Goal: Information Seeking & Learning: Learn about a topic

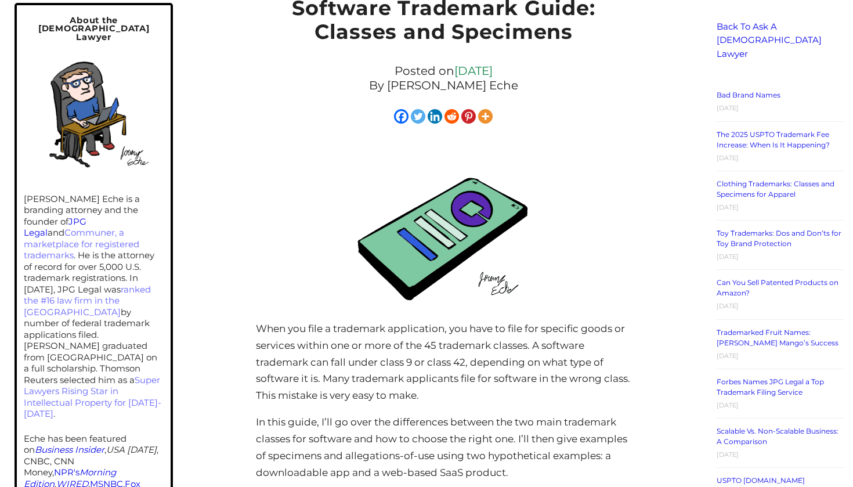
scroll to position [295, 0]
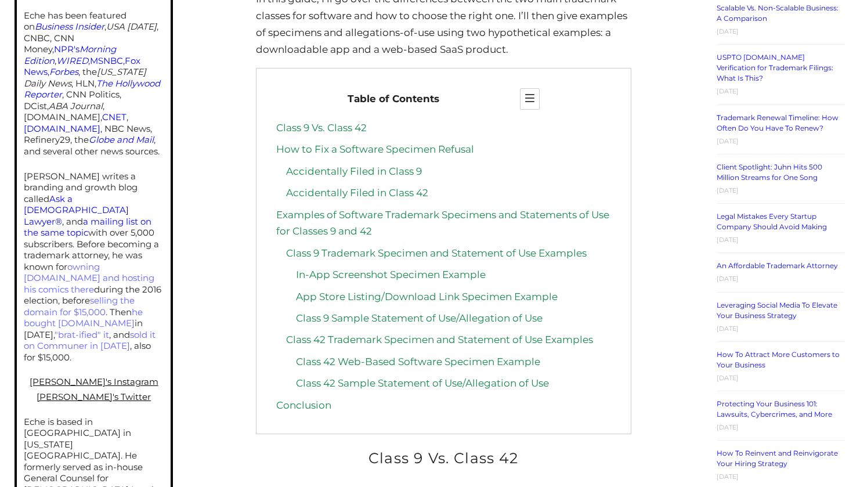
scroll to position [621, 0]
click at [346, 123] on link "Class 9 Vs. Class 42" at bounding box center [321, 129] width 90 height 12
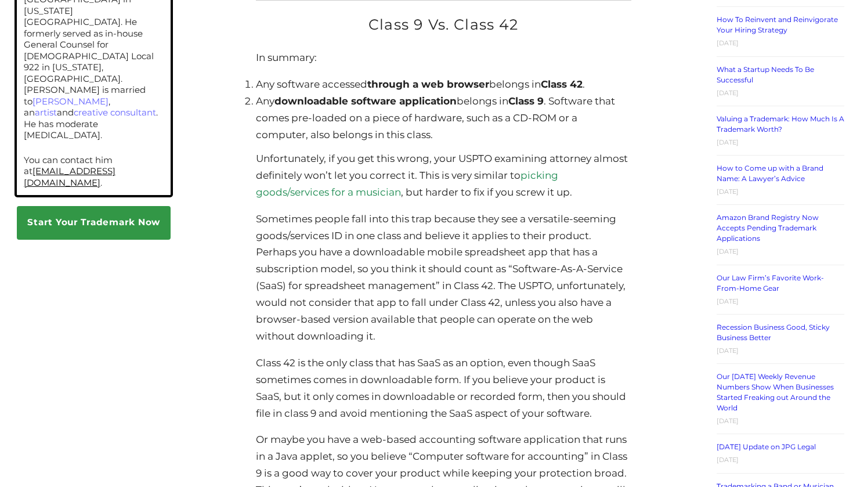
click at [629, 113] on li "Any downloadable software application belongs in Class 9 . Software that comes …" at bounding box center [443, 118] width 375 height 50
click at [625, 113] on li "Any downloadable software application belongs in Class 9 . Software that comes …" at bounding box center [443, 118] width 375 height 50
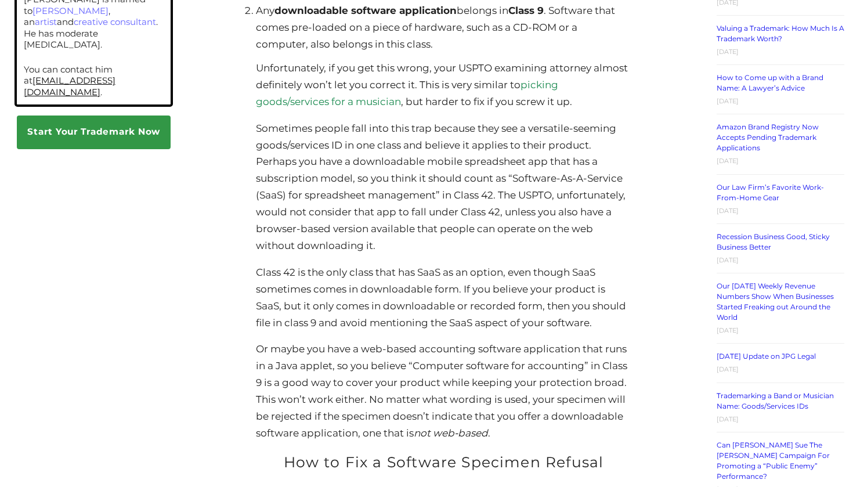
scroll to position [1220, 0]
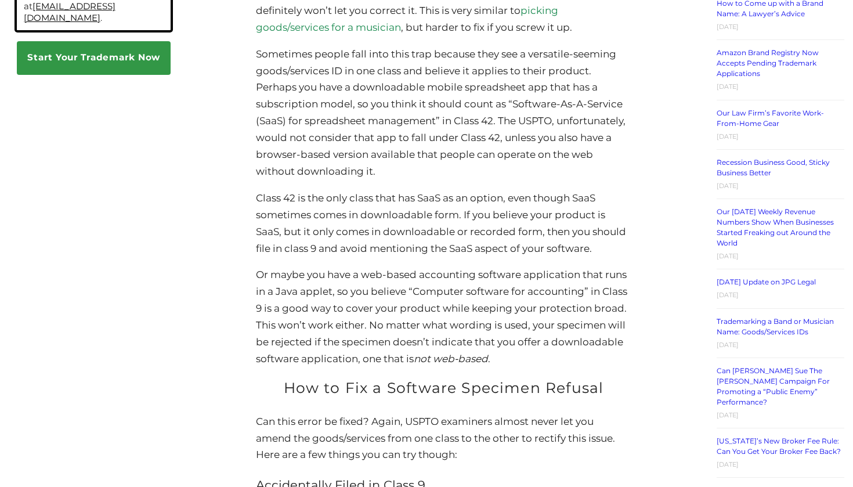
click at [631, 123] on p "Sometimes people fall into this trap because they see a versatile-seeming goods…" at bounding box center [443, 113] width 375 height 134
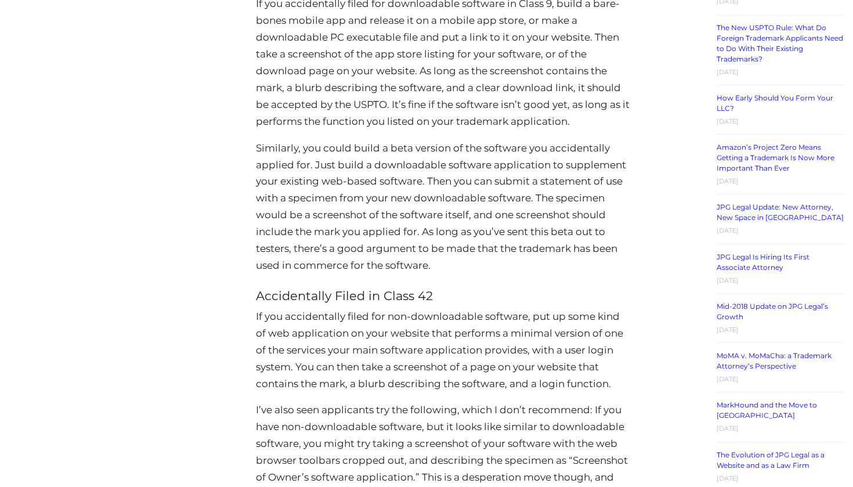
scroll to position [1813, 0]
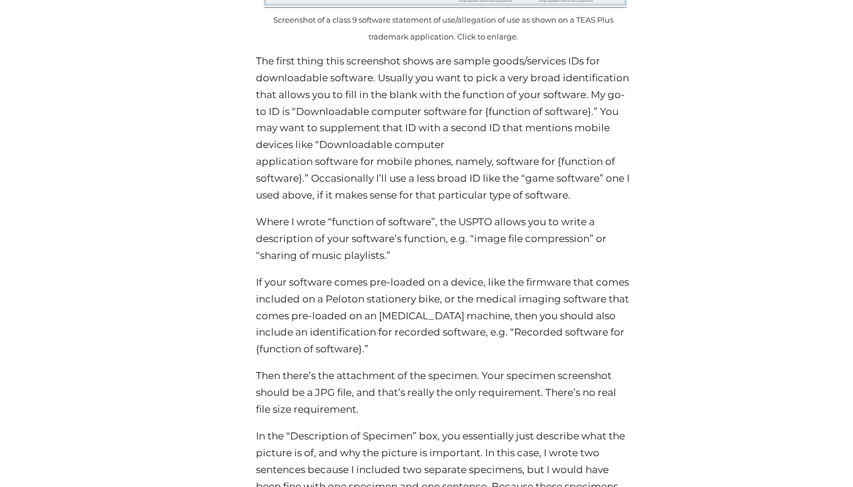
scroll to position [4138, 0]
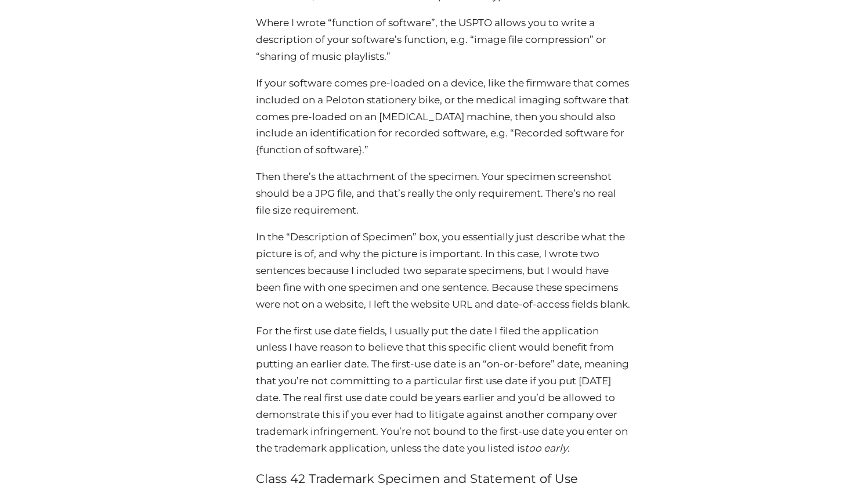
scroll to position [4348, 0]
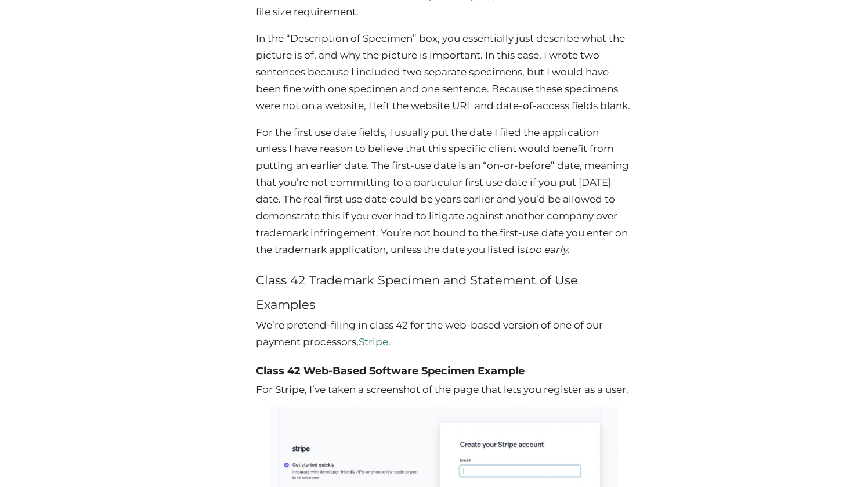
scroll to position [4596, 0]
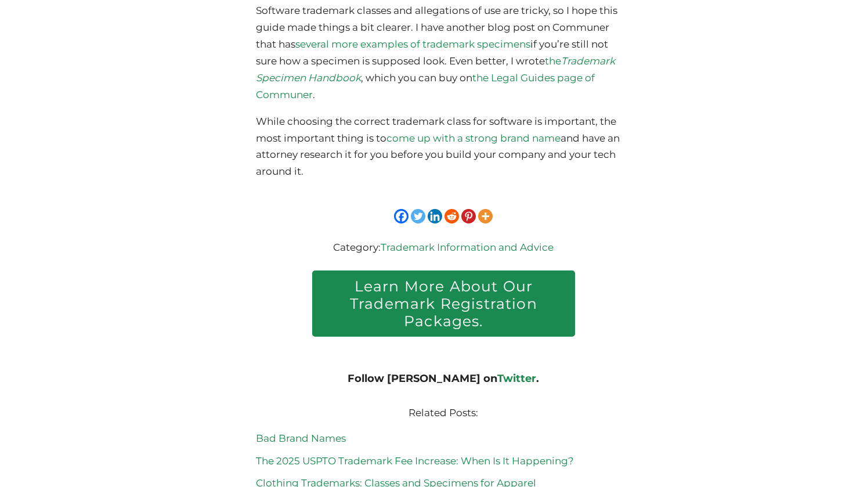
scroll to position [5860, 0]
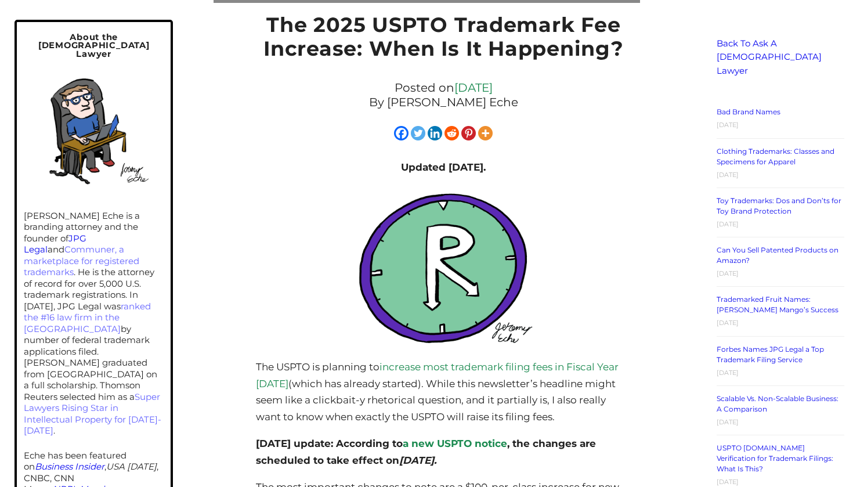
scroll to position [263, 0]
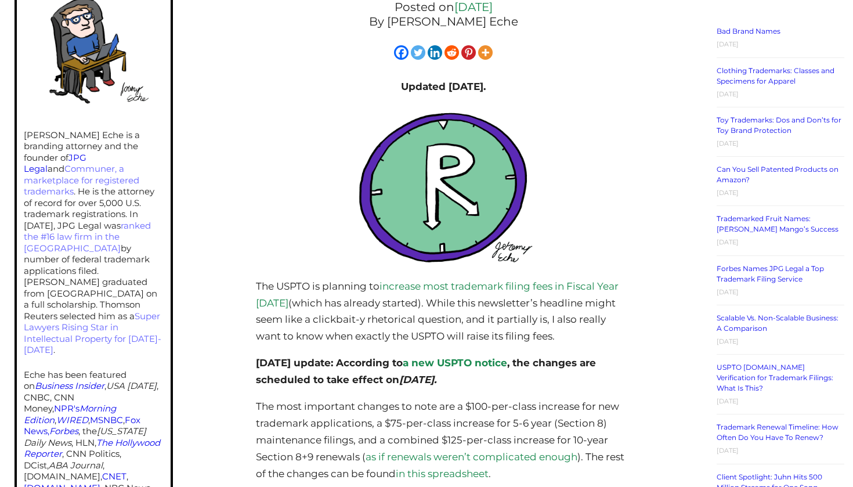
click at [616, 226] on div at bounding box center [443, 191] width 375 height 173
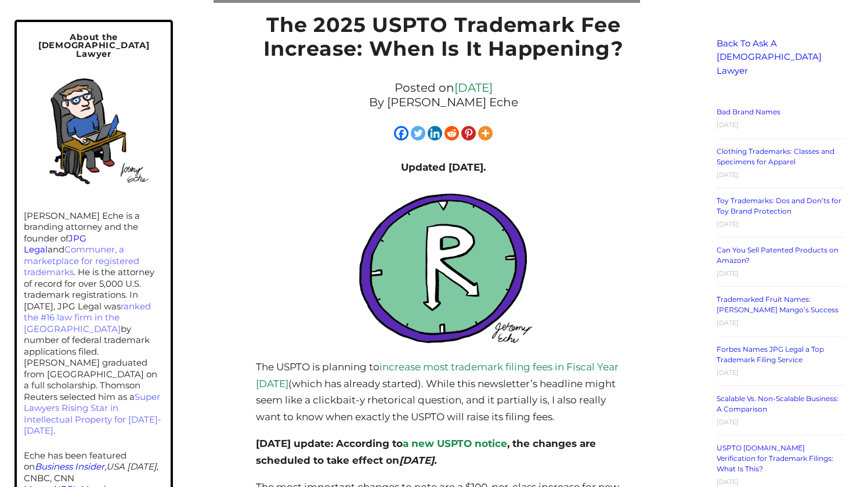
scroll to position [183, 0]
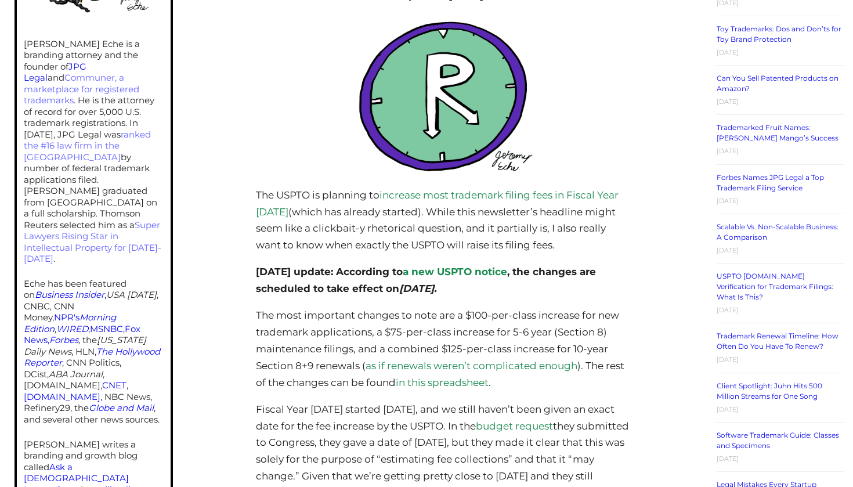
scroll to position [357, 0]
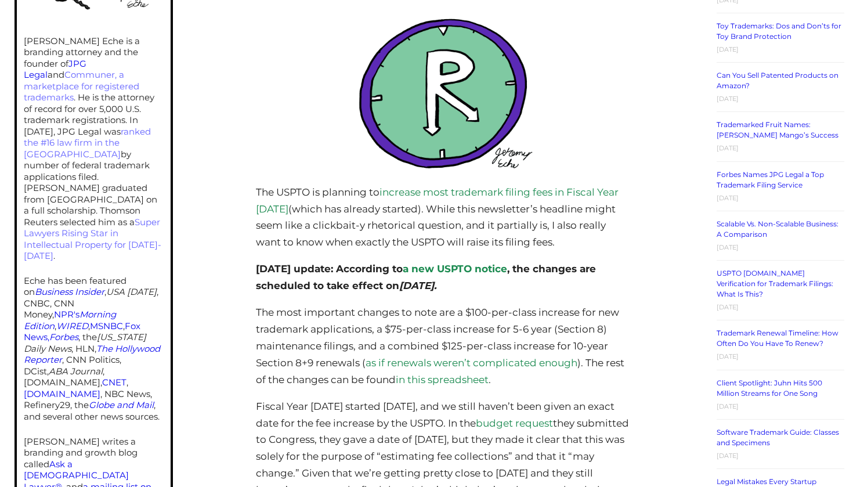
drag, startPoint x: 684, startPoint y: 284, endPoint x: 680, endPoint y: 278, distance: 6.8
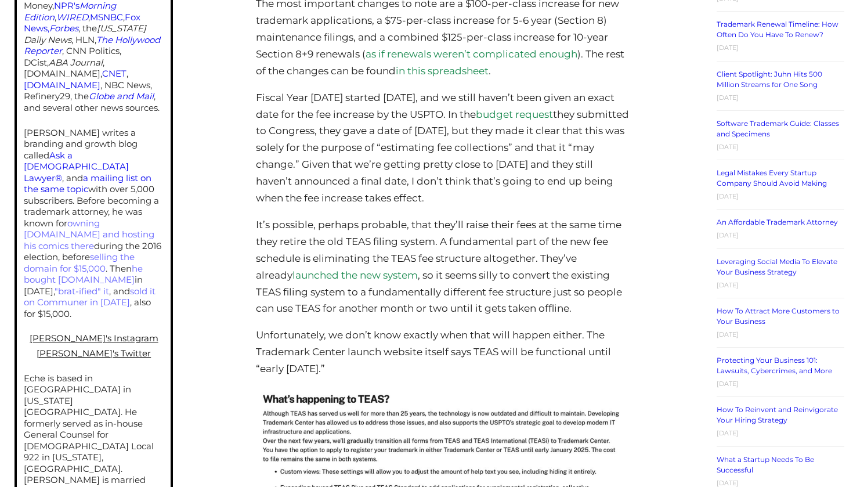
scroll to position [703, 0]
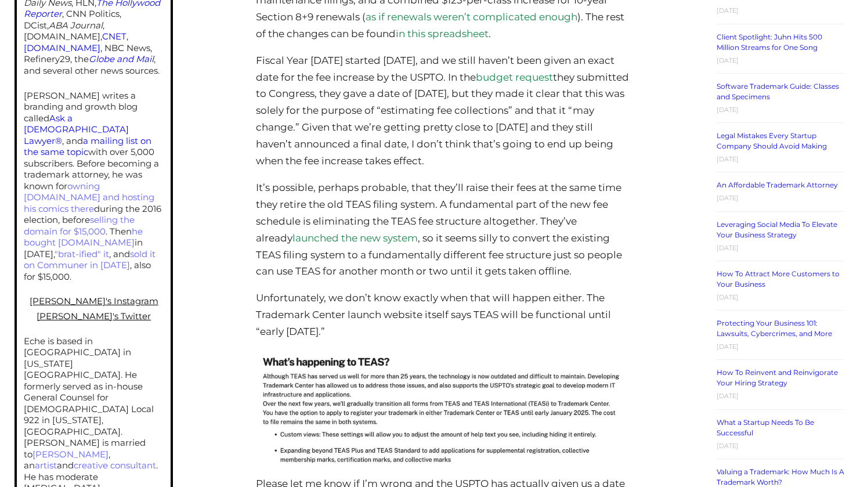
click at [678, 256] on div "The 2025 USPTO Trademark Fee Increase: When Is It Happening? Posted on October …" at bounding box center [443, 236] width 512 height 1495
drag, startPoint x: 678, startPoint y: 225, endPoint x: 673, endPoint y: 166, distance: 58.7
click at [678, 224] on div "The 2025 USPTO Trademark Fee Increase: When Is It Happening? Posted on October …" at bounding box center [443, 236] width 512 height 1495
click at [673, 161] on div "The 2025 USPTO Trademark Fee Increase: When Is It Happening? Posted on October …" at bounding box center [443, 236] width 512 height 1495
click at [672, 147] on div "The 2025 USPTO Trademark Fee Increase: When Is It Happening? Posted on October …" at bounding box center [443, 236] width 512 height 1495
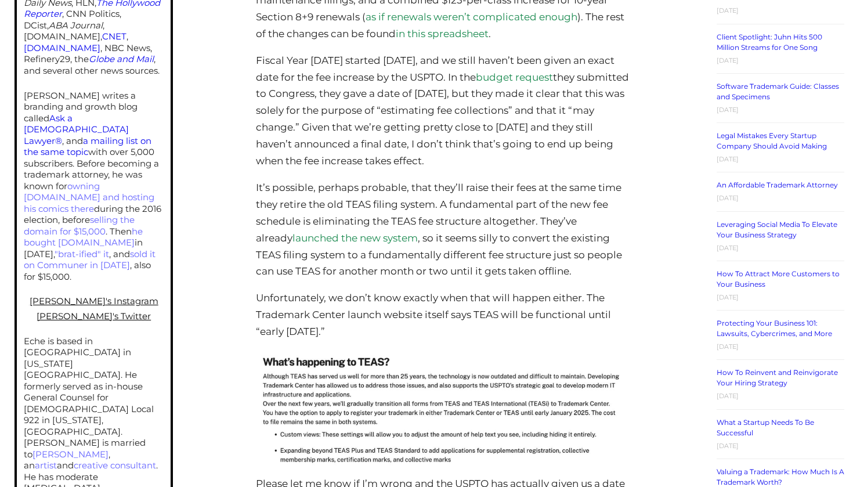
click at [672, 145] on div "The 2025 USPTO Trademark Fee Increase: When Is It Happening? Posted on October …" at bounding box center [443, 236] width 512 height 1495
click at [671, 145] on div "The 2025 USPTO Trademark Fee Increase: When Is It Happening? Posted on October …" at bounding box center [443, 236] width 512 height 1495
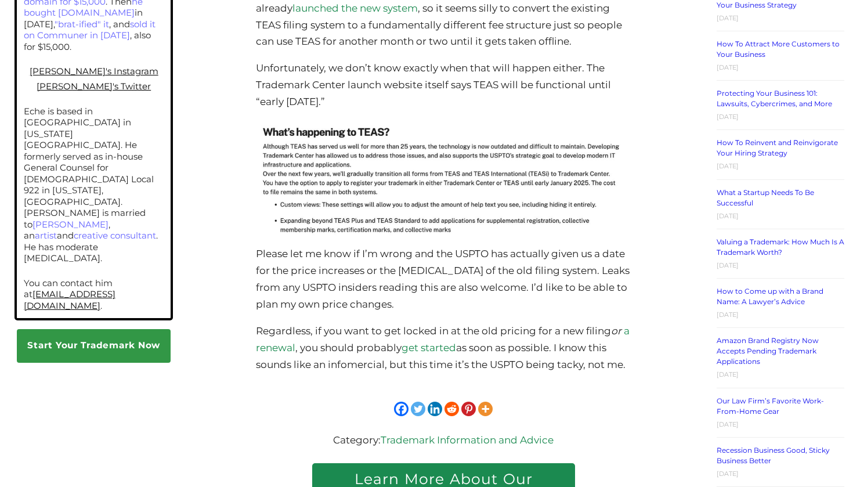
scroll to position [953, 0]
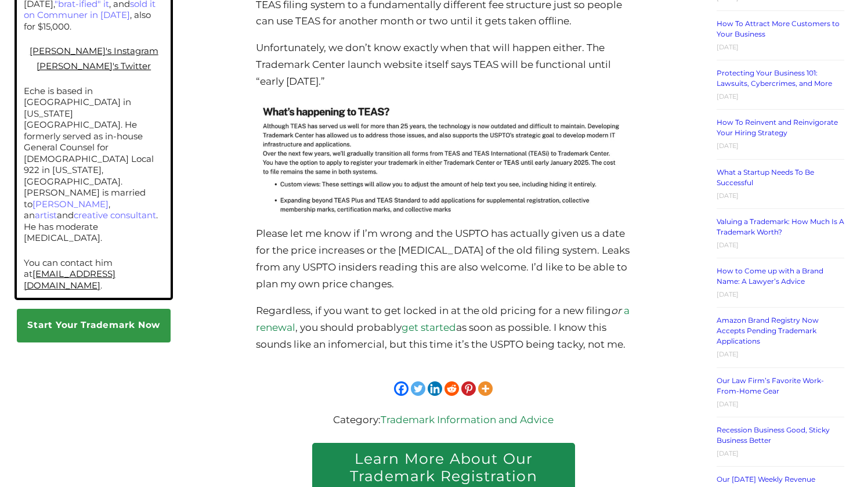
drag, startPoint x: 671, startPoint y: 147, endPoint x: 674, endPoint y: 141, distance: 6.5
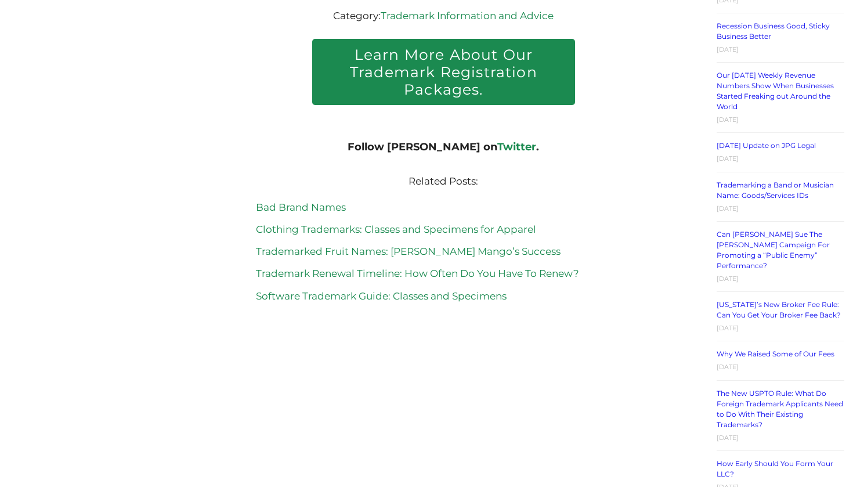
scroll to position [1416, 0]
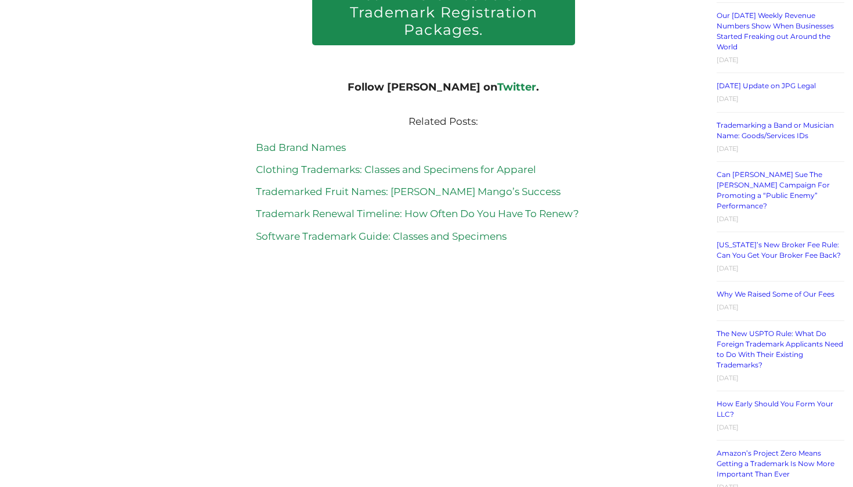
click at [758, 121] on link "Trademarking a Band or Musician Name: Goods/Services IDs" at bounding box center [774, 130] width 117 height 19
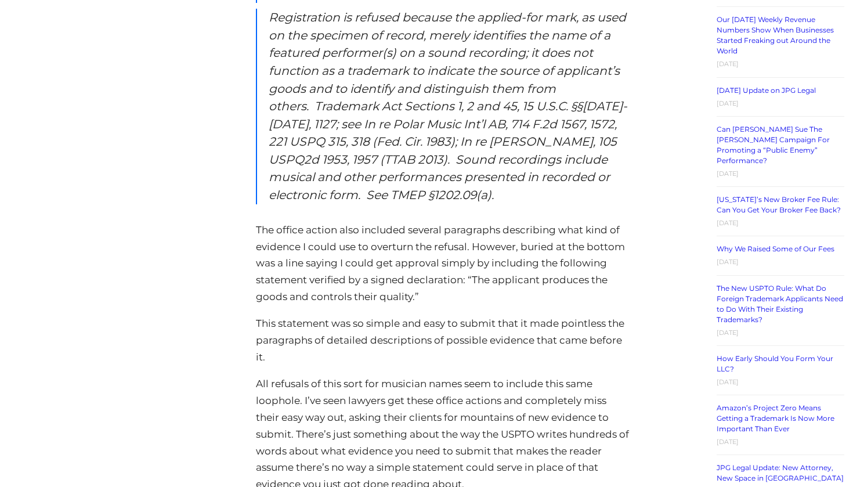
scroll to position [1472, 0]
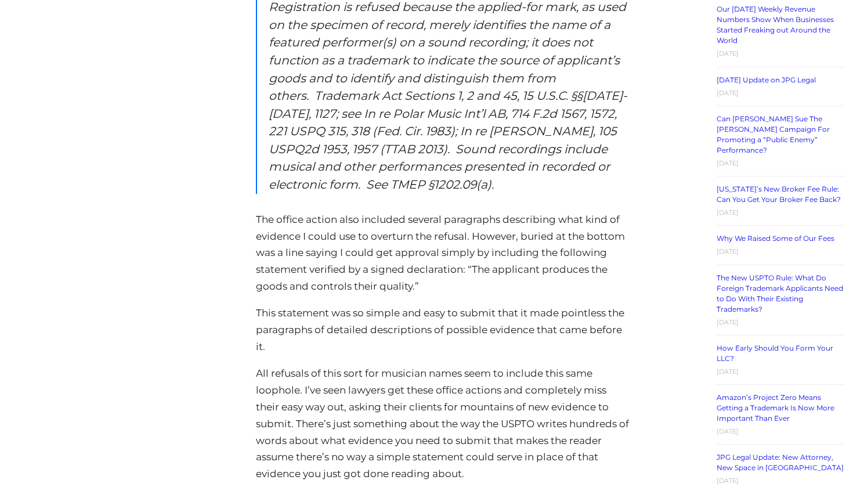
click at [657, 247] on div "Trademarking a Band or Musician Name: Goods/Services IDs Posted on March 2, 202…" at bounding box center [443, 345] width 512 height 3251
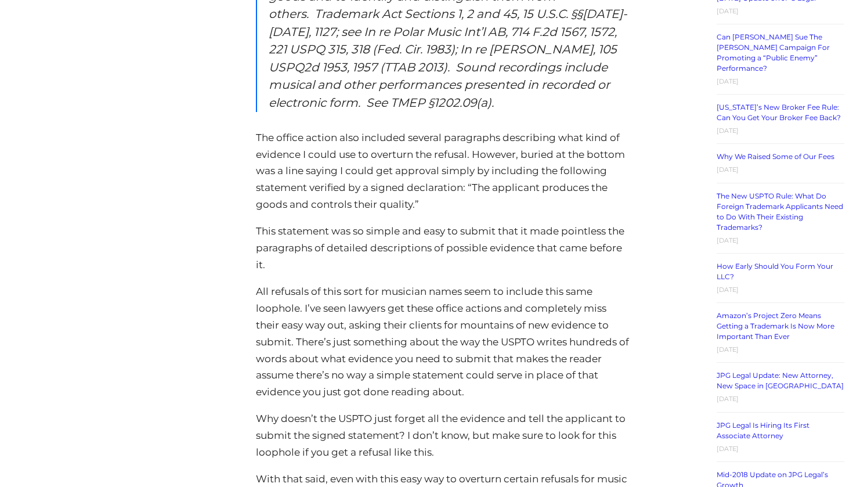
scroll to position [1595, 0]
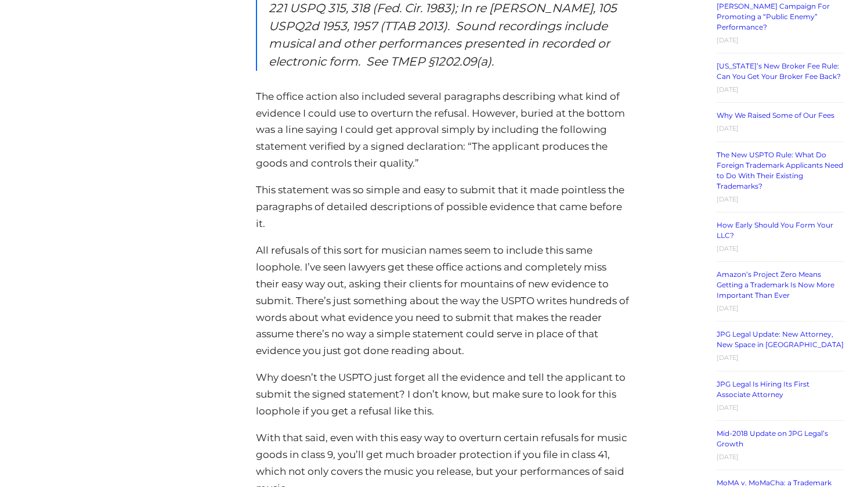
click at [678, 230] on div "Trademarking a Band or Musician Name: Goods/Services IDs Posted on March 2, 202…" at bounding box center [443, 222] width 512 height 3251
click at [678, 239] on div "Trademarking a Band or Musician Name: Goods/Services IDs Posted on March 2, 202…" at bounding box center [443, 222] width 512 height 3251
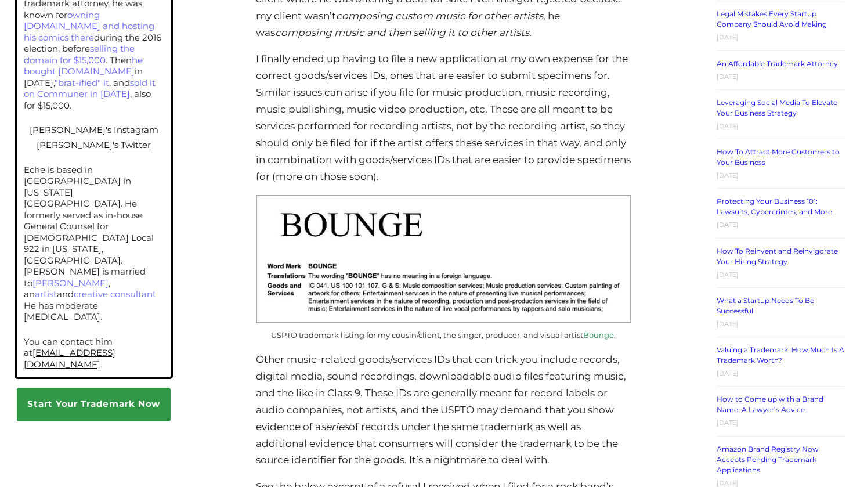
scroll to position [875, 0]
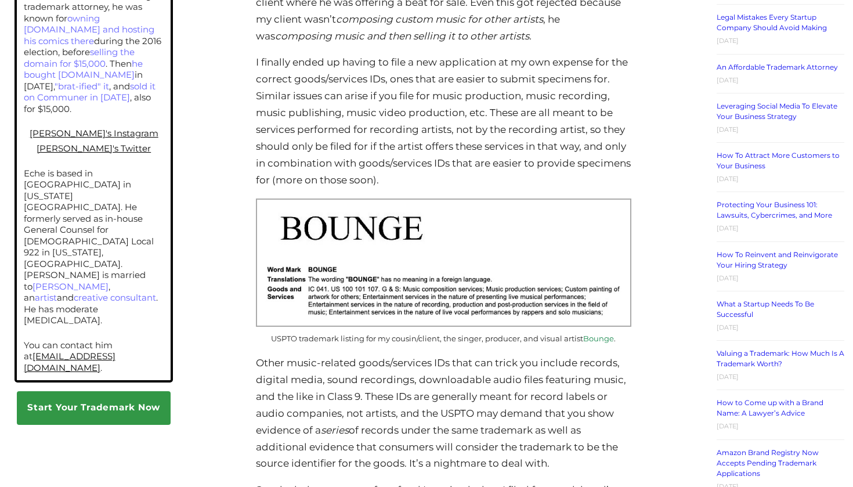
scroll to position [869, 0]
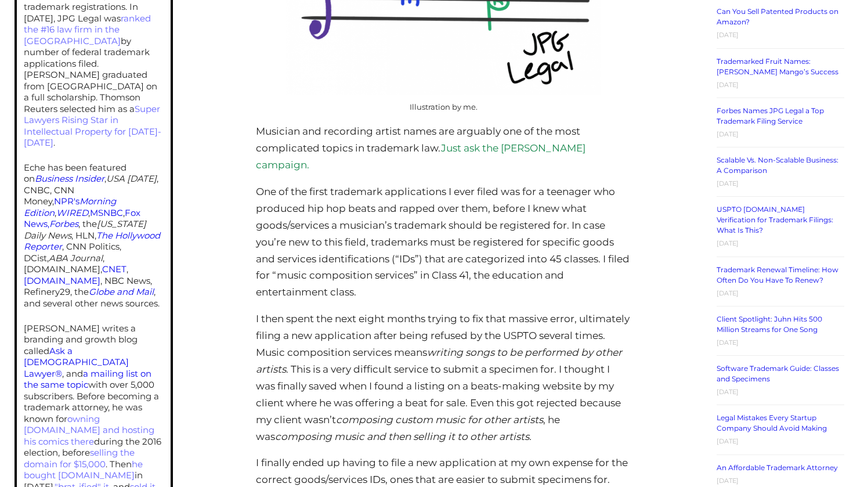
scroll to position [501, 0]
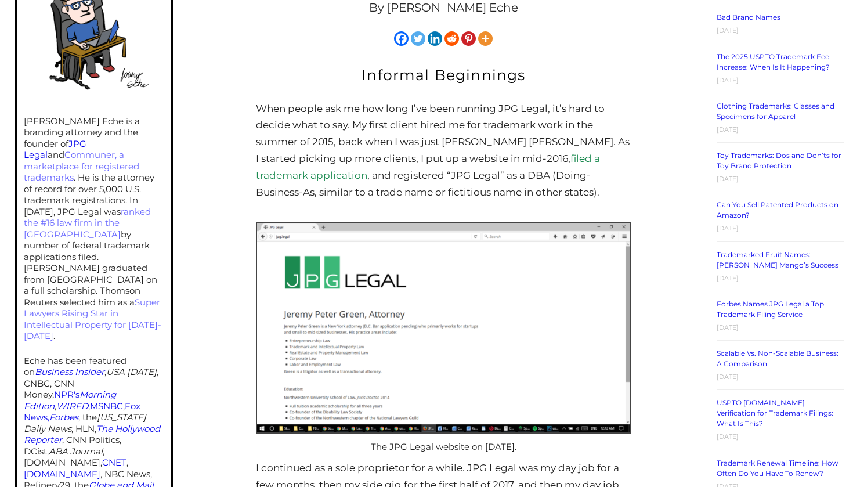
scroll to position [338, 0]
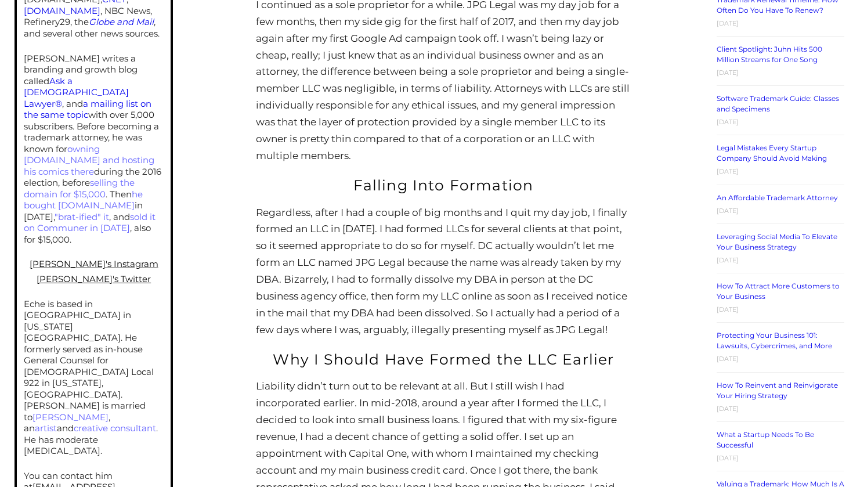
scroll to position [759, 0]
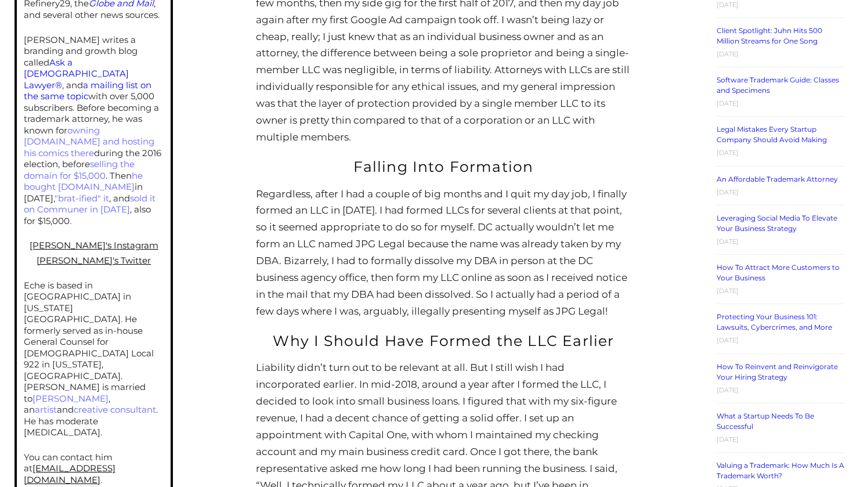
click at [664, 109] on div "How Early Should You Form Your LLC? Posted on July 11, 2019 By Jeremy Green Ech…" at bounding box center [443, 320] width 512 height 1774
click at [664, 111] on div "How Early Should You Form Your LLC? Posted on July 11, 2019 By Jeremy Green Ech…" at bounding box center [443, 320] width 512 height 1774
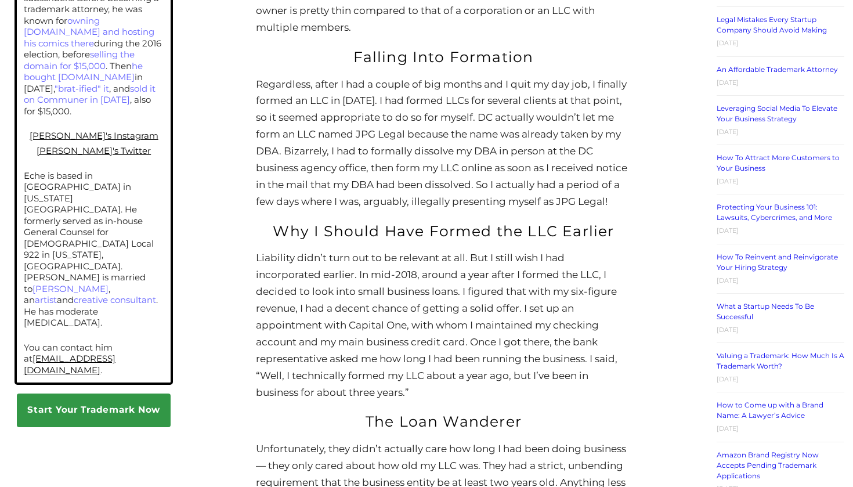
scroll to position [889, 0]
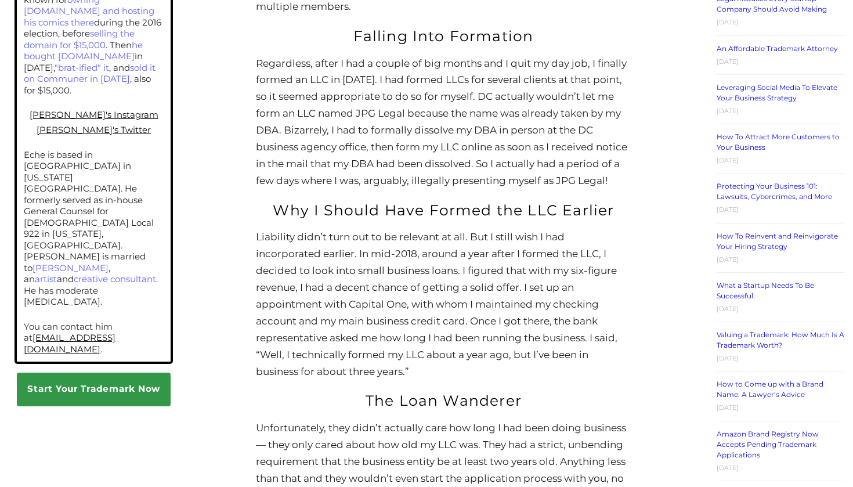
click at [664, 111] on div "How Early Should You Form Your LLC? Posted on July 11, 2019 By Jeremy Green Ech…" at bounding box center [443, 190] width 512 height 1774
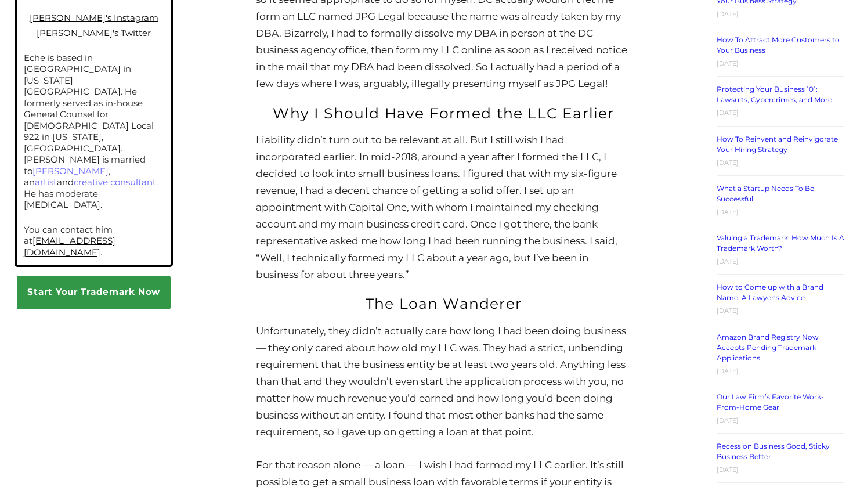
scroll to position [991, 0]
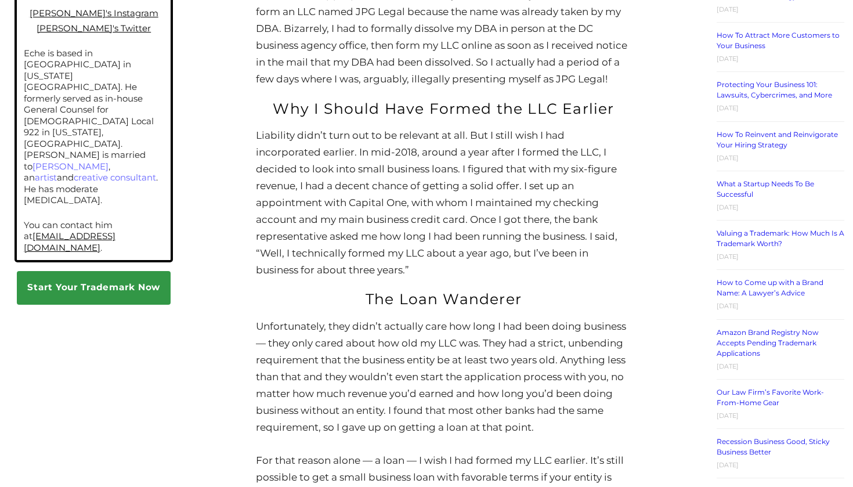
click at [664, 111] on div "How Early Should You Form Your LLC? Posted on July 11, 2019 By Jeremy Green Ech…" at bounding box center [443, 88] width 512 height 1774
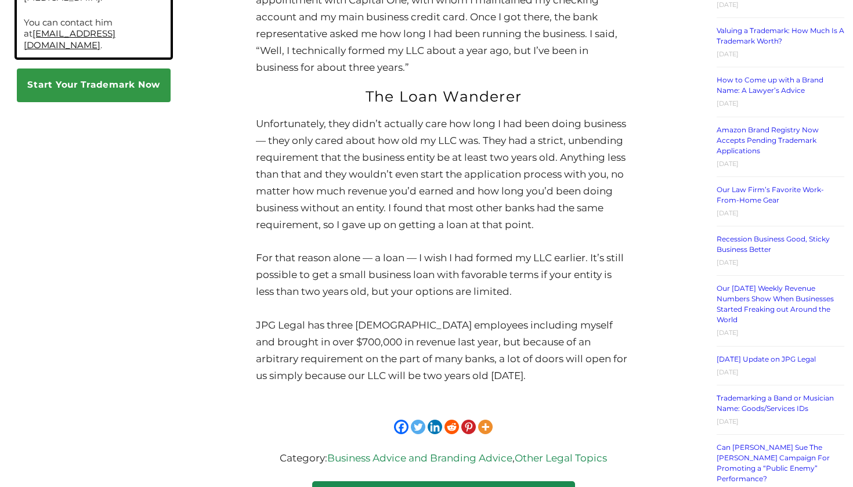
scroll to position [1219, 0]
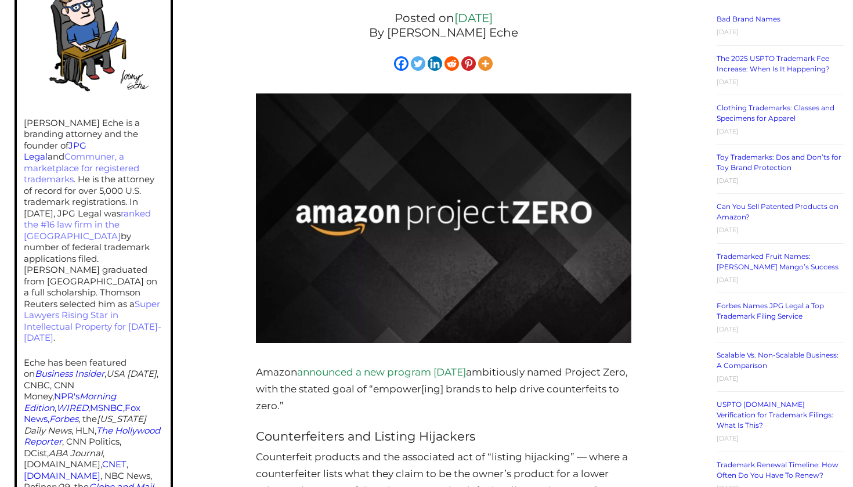
scroll to position [474, 0]
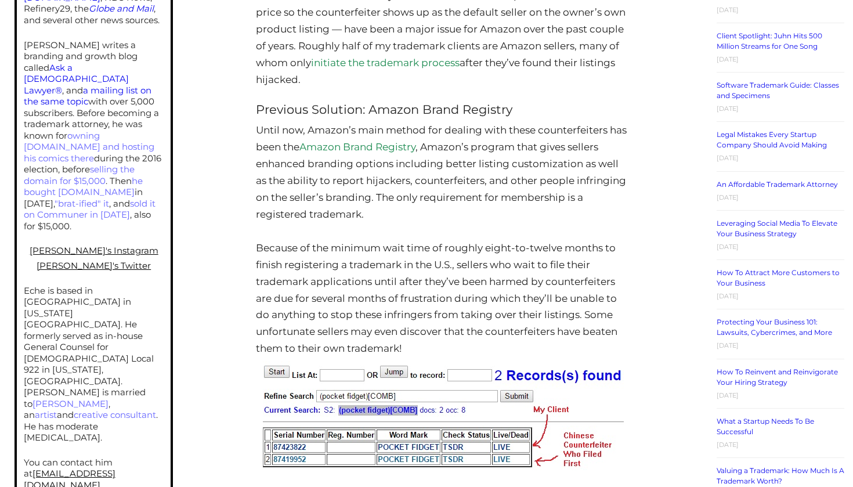
scroll to position [788, 0]
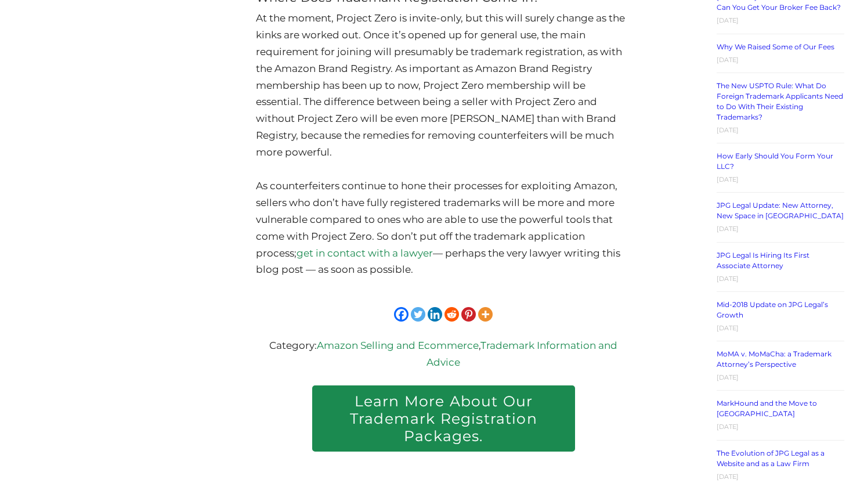
scroll to position [1715, 0]
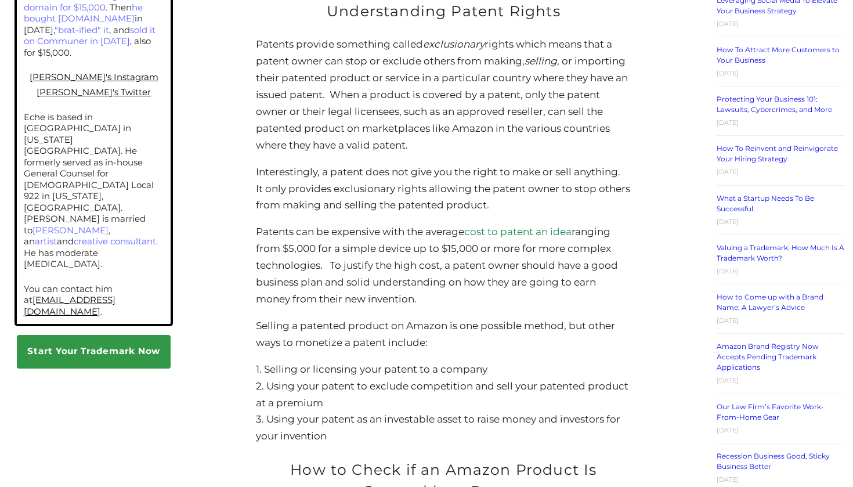
scroll to position [1390, 0]
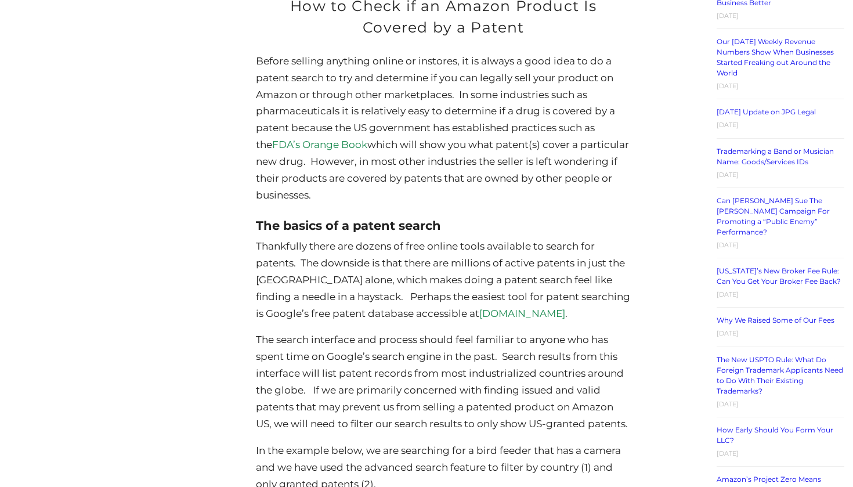
click at [272, 139] on link "FDA’s Orange Book" at bounding box center [319, 145] width 95 height 12
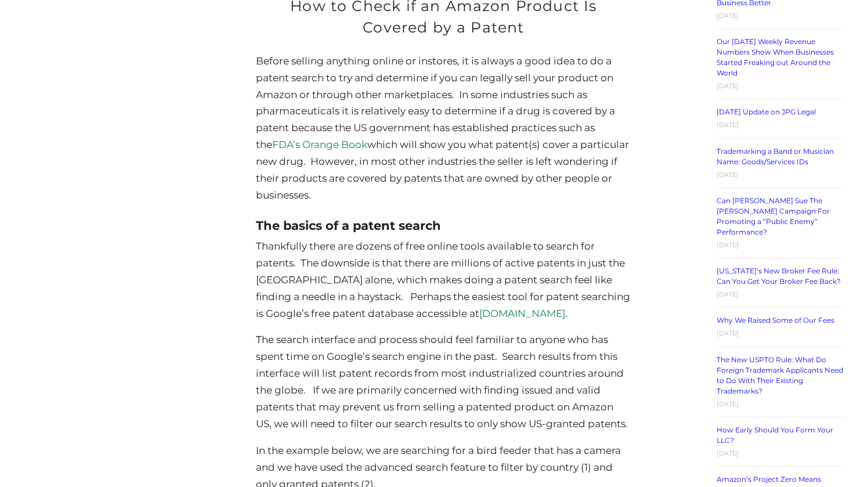
scroll to position [1854, 0]
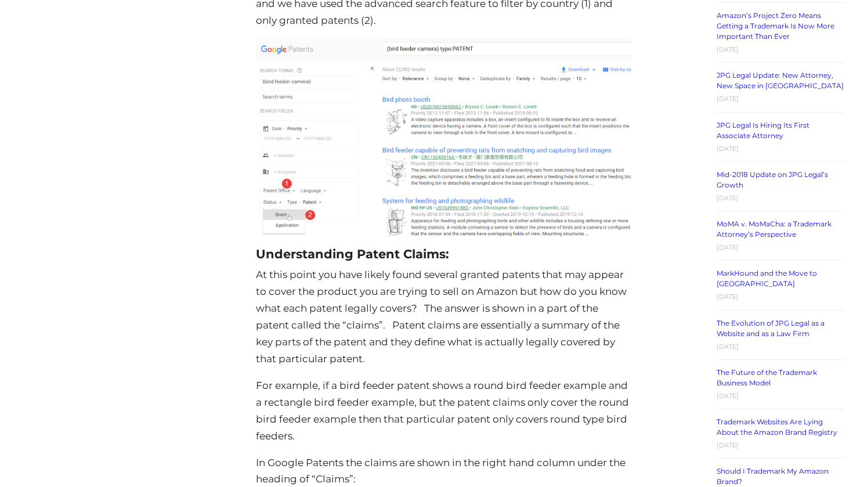
click at [667, 90] on div "Can You Sell Patented Products on Amazon? Posted on [DATE] By JPG Legal Team No…" at bounding box center [443, 65] width 512 height 3454
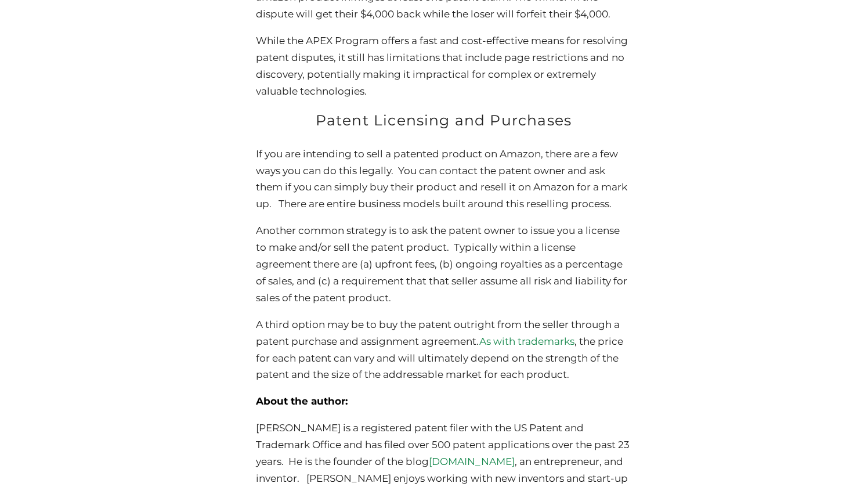
scroll to position [2781, 0]
